Goal: Information Seeking & Learning: Learn about a topic

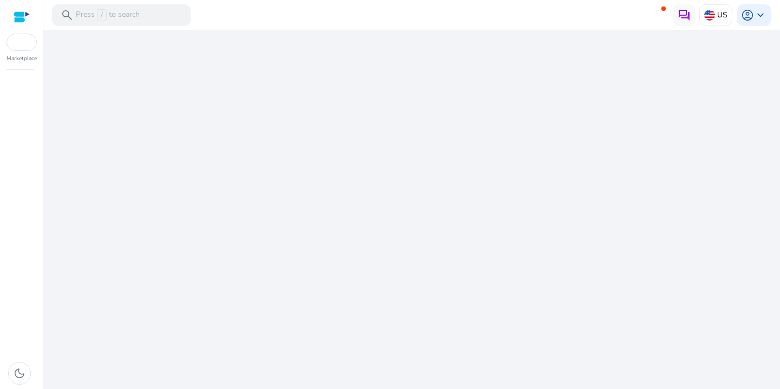
click at [300, 284] on div "We are getting things ready for you..." at bounding box center [412, 209] width 728 height 359
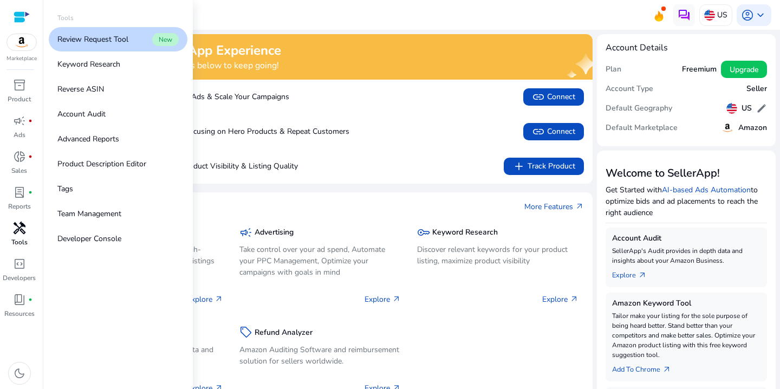
click at [24, 231] on span "handyman" at bounding box center [19, 227] width 13 height 13
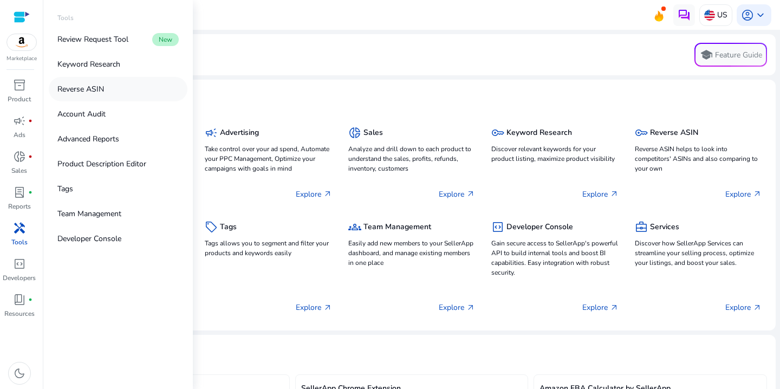
click at [111, 86] on link "Reverse ASIN" at bounding box center [118, 89] width 139 height 24
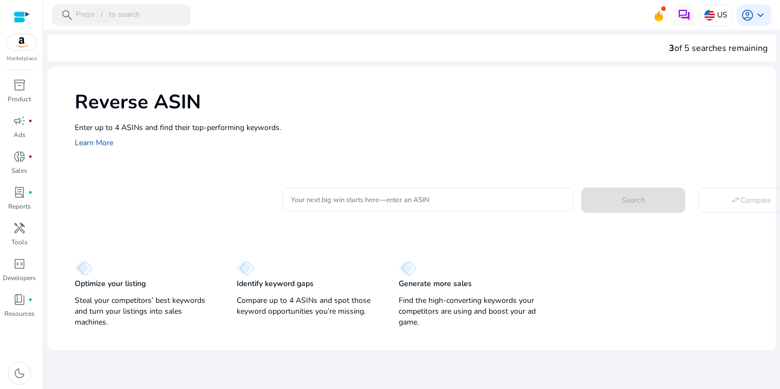
click at [362, 204] on input "Your next big win starts here—enter an ASIN" at bounding box center [427, 199] width 273 height 12
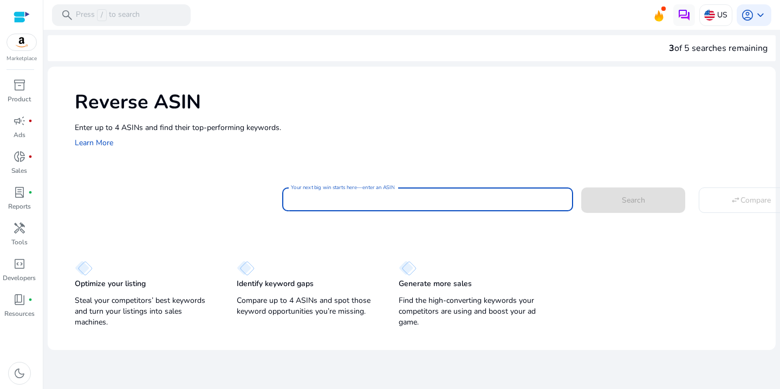
paste input "**********"
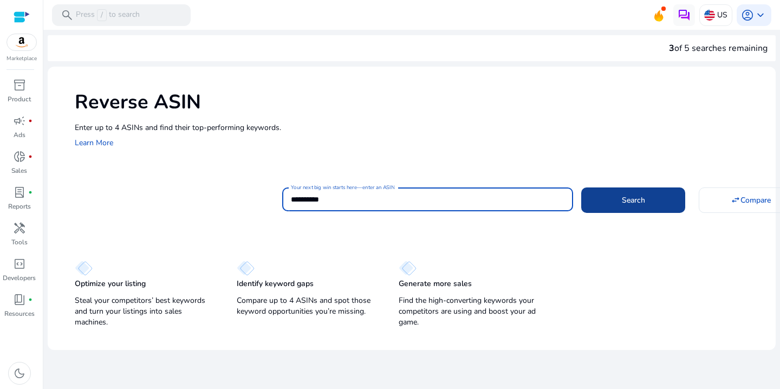
type input "**********"
click at [646, 194] on span at bounding box center [633, 200] width 104 height 26
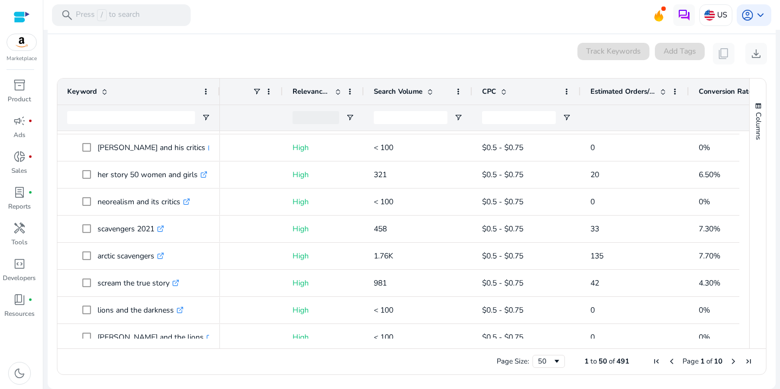
scroll to position [881, 0]
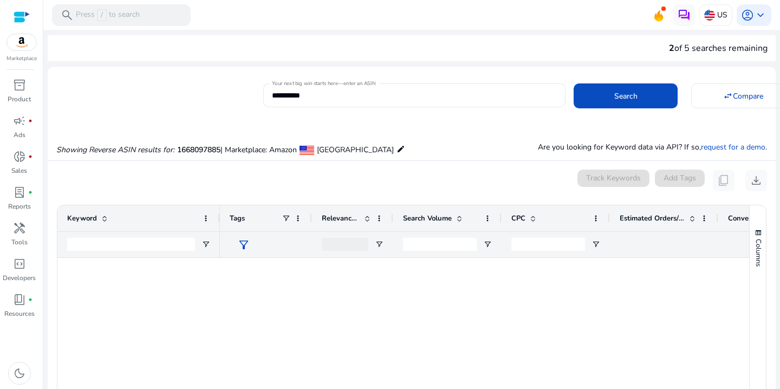
scroll to position [0, 29]
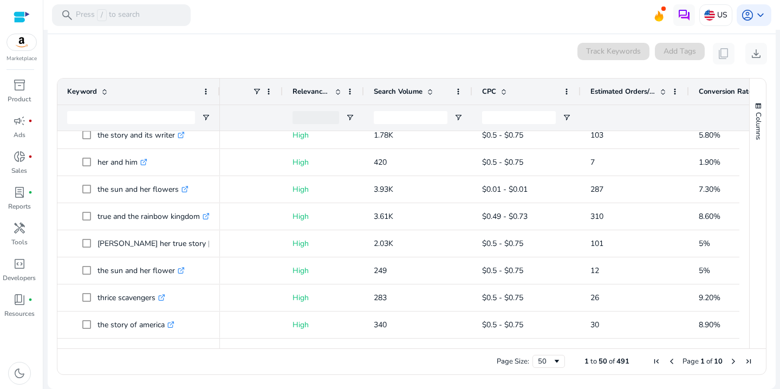
click at [766, 323] on ag-grid-angular "1 to 50 of 491. Page 1 of 10 Drag here to set row groups Drag here to set colum…" at bounding box center [411, 227] width 727 height 308
click at [743, 343] on div at bounding box center [744, 343] width 10 height 10
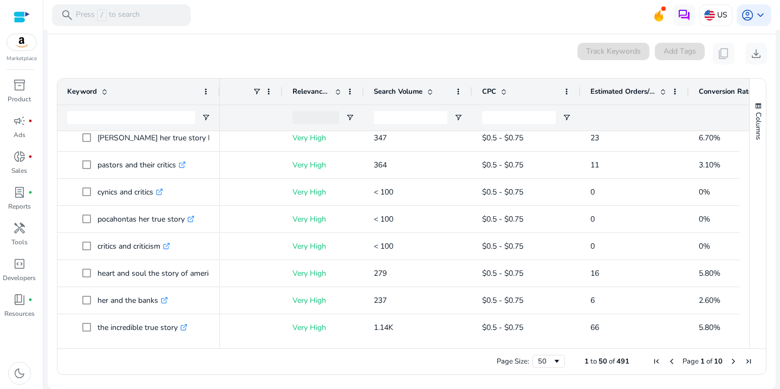
scroll to position [0, 0]
